Goal: Task Accomplishment & Management: Use online tool/utility

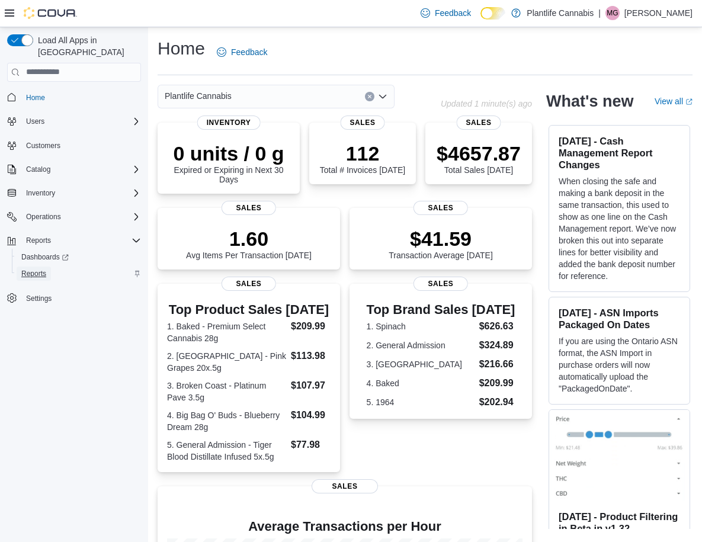
click at [41, 269] on span "Reports" at bounding box center [33, 273] width 25 height 9
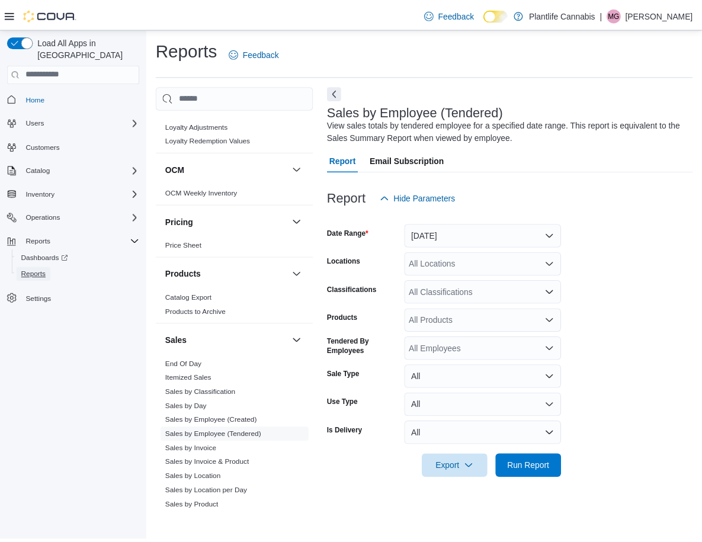
scroll to position [602, 0]
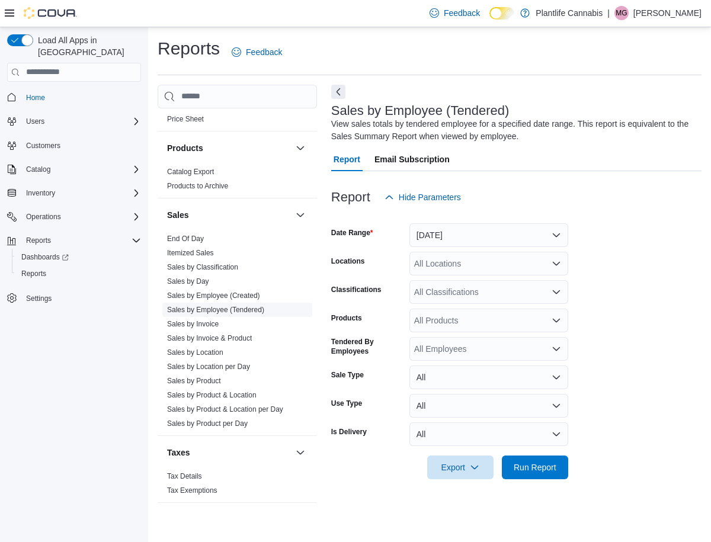
click at [223, 311] on link "Sales by Employee (Tendered)" at bounding box center [215, 310] width 97 height 8
click at [469, 232] on button "[DATE]" at bounding box center [489, 235] width 159 height 24
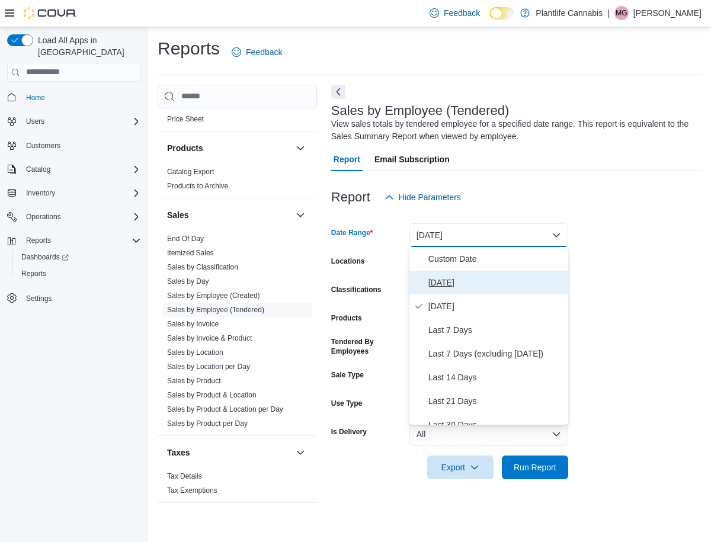
click at [455, 282] on span "[DATE]" at bounding box center [495, 283] width 135 height 14
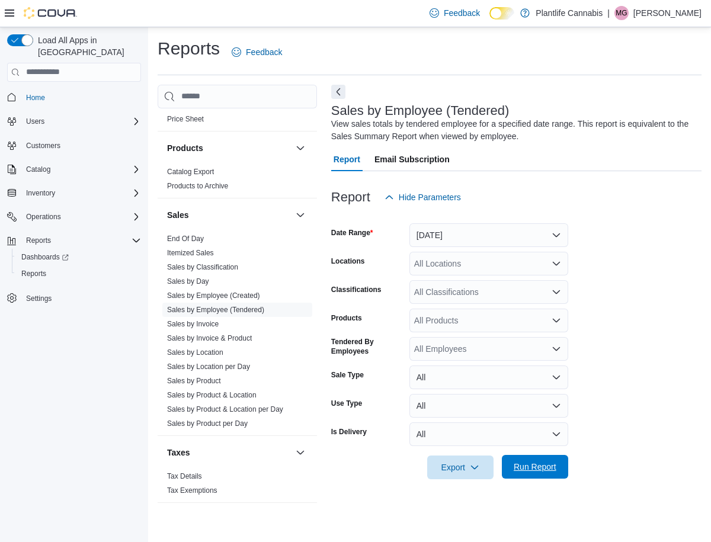
click at [544, 471] on span "Run Report" at bounding box center [535, 467] width 43 height 12
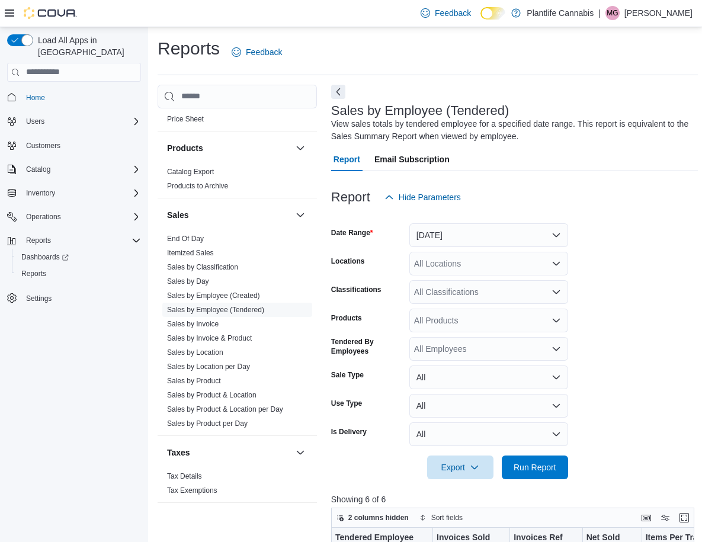
click at [452, 268] on div "All Locations" at bounding box center [489, 264] width 159 height 24
type input "*"
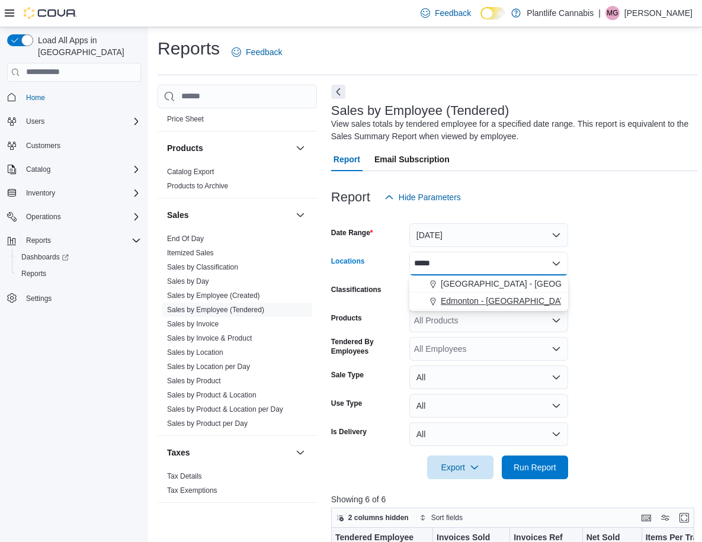
type input "*****"
click at [464, 303] on span "Edmonton - [GEOGRAPHIC_DATA] South" at bounding box center [518, 301] width 155 height 12
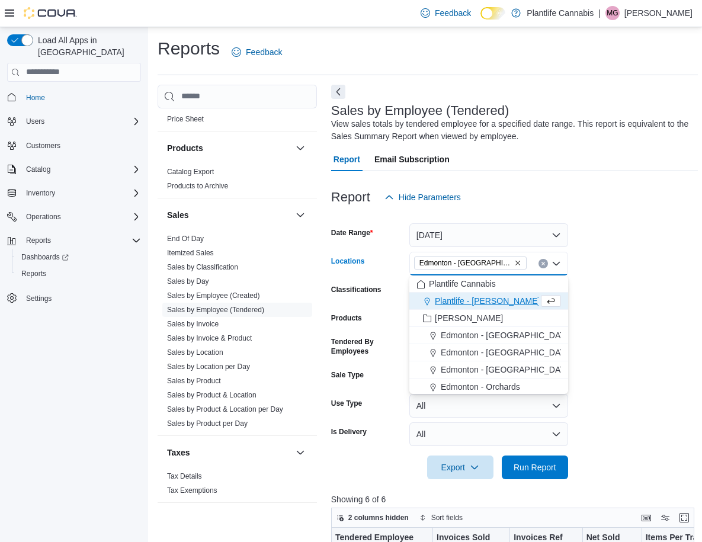
click at [617, 315] on form "Date Range [DATE] Locations [GEOGRAPHIC_DATA] - [GEOGRAPHIC_DATA] [GEOGRAPHIC_D…" at bounding box center [514, 344] width 367 height 270
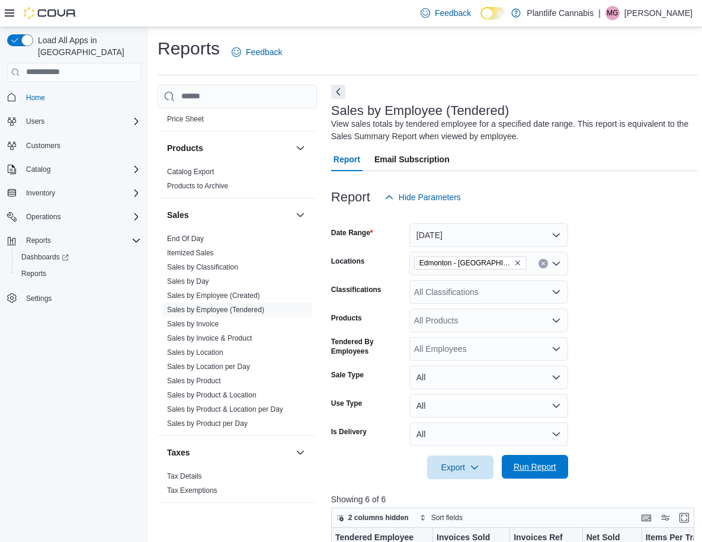
click at [534, 468] on span "Run Report" at bounding box center [535, 467] width 43 height 12
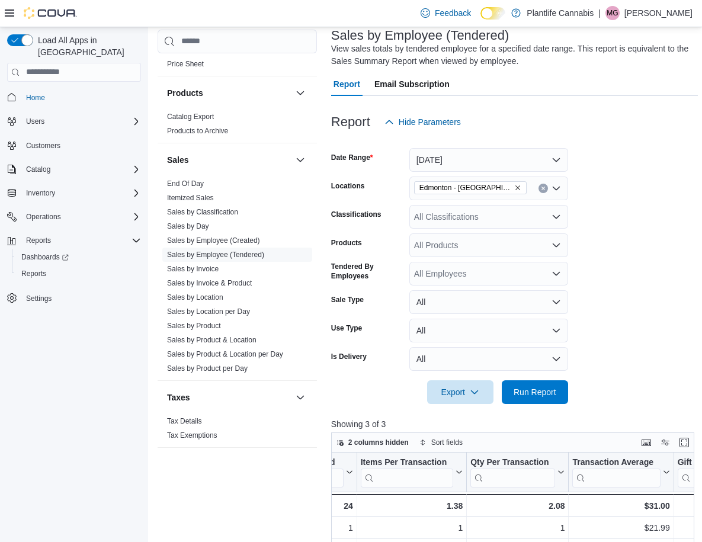
scroll to position [36, 0]
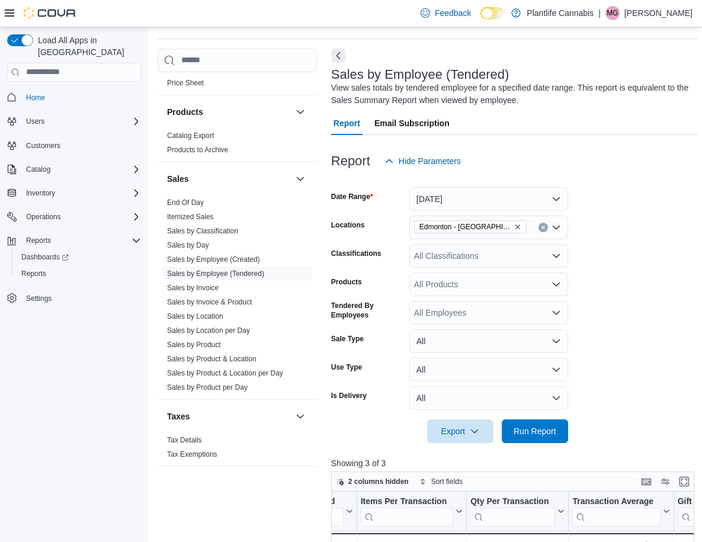
click at [461, 259] on div "All Classifications" at bounding box center [489, 256] width 159 height 24
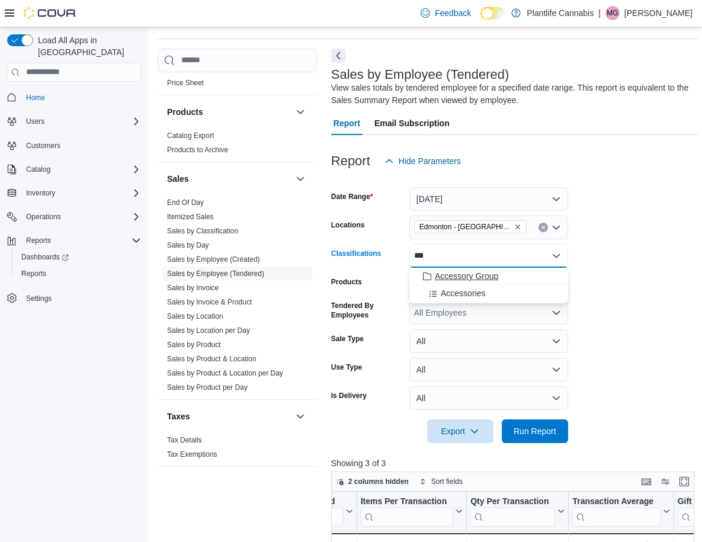
type input "***"
click at [471, 277] on span "Accessory Group" at bounding box center [466, 276] width 63 height 12
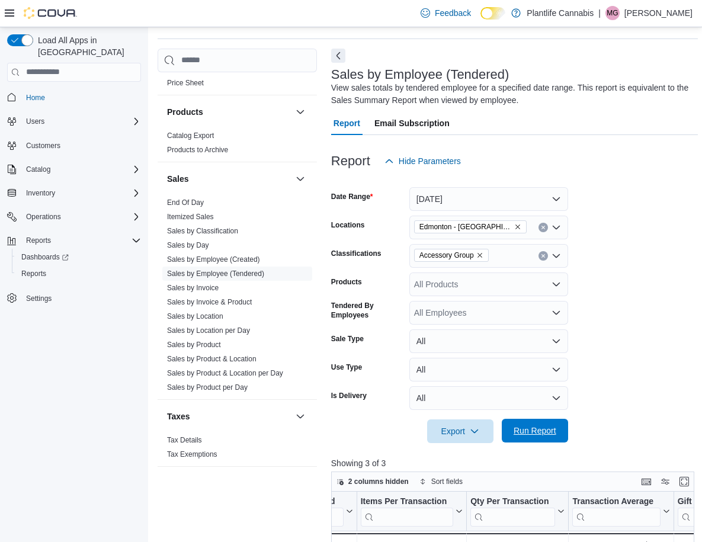
click at [534, 431] on span "Run Report" at bounding box center [535, 431] width 43 height 12
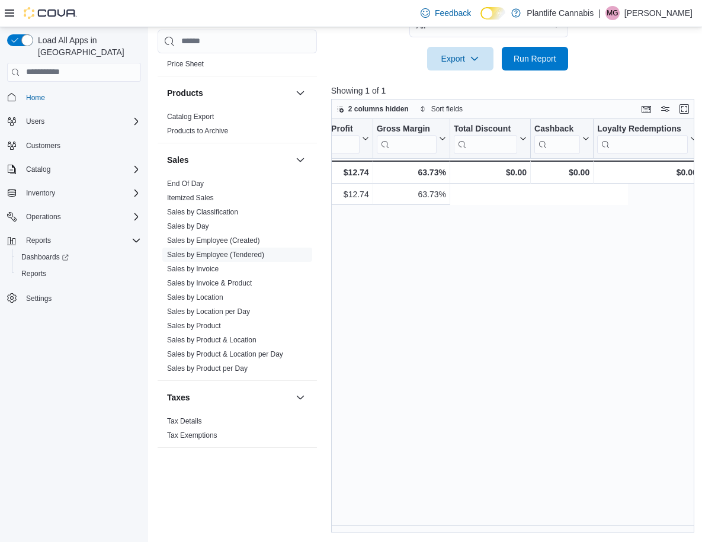
scroll to position [0, 1070]
